Goal: Understand process/instructions: Learn how to perform a task or action

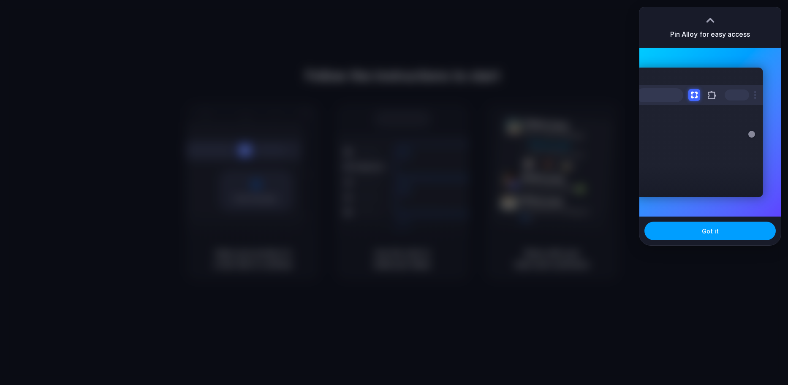
click at [706, 233] on span "Got it" at bounding box center [710, 231] width 17 height 9
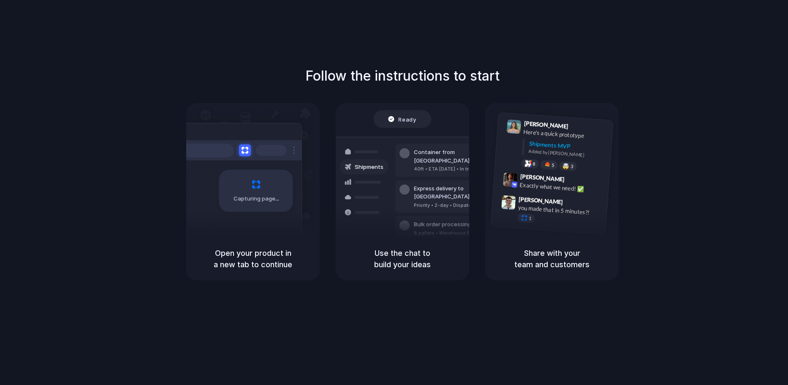
click at [590, 54] on div "Follow the instructions to start Capturing page Open your product in a new tab …" at bounding box center [402, 201] width 805 height 402
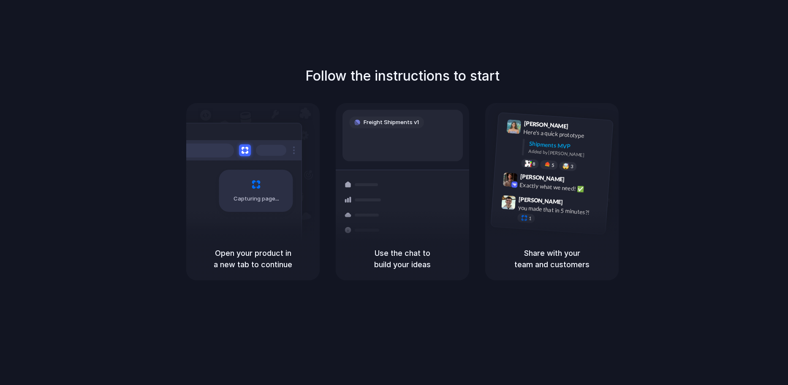
click at [394, 193] on div at bounding box center [394, 193] width 0 height 0
